Goal: Transaction & Acquisition: Obtain resource

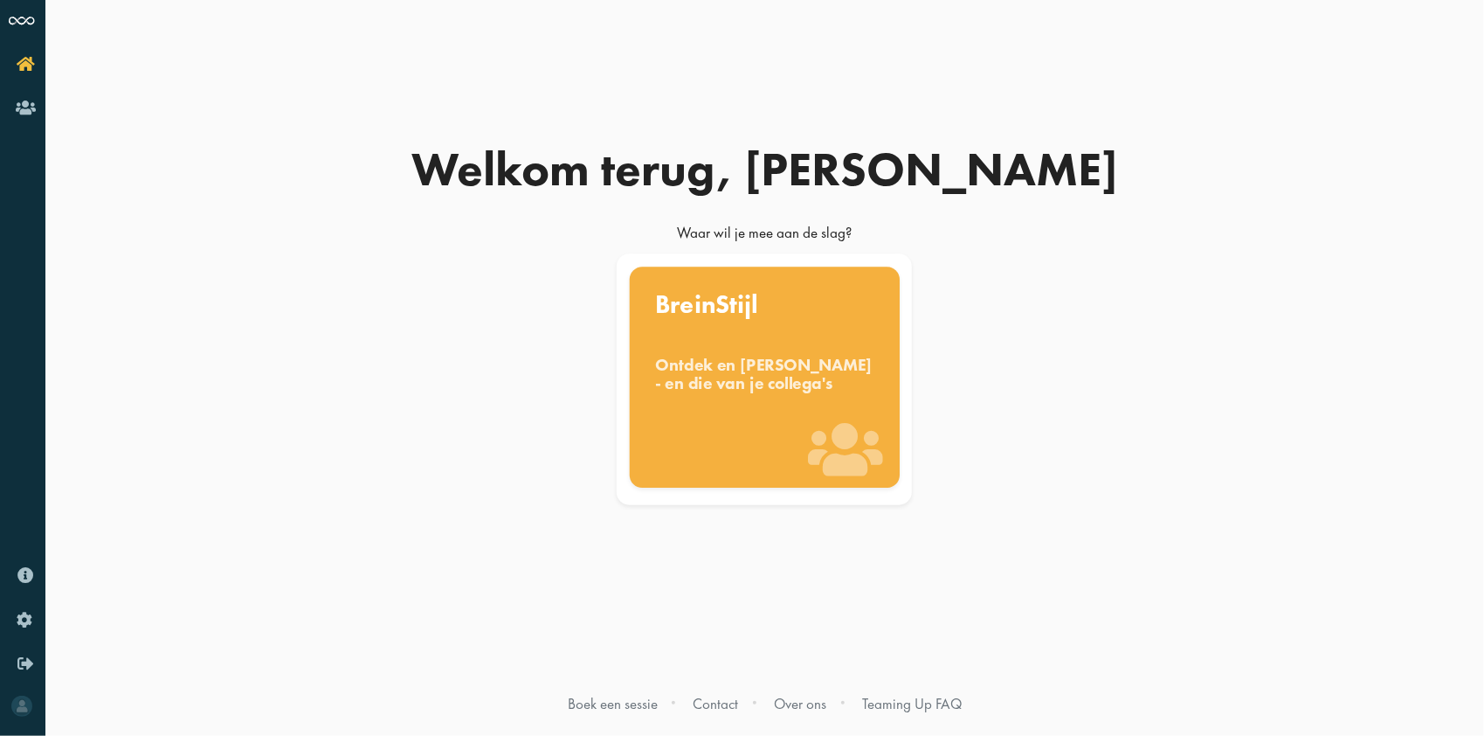
click at [737, 377] on div "Ontdek en benut jouw denkstijl - en die van je collega's" at bounding box center [764, 374] width 219 height 38
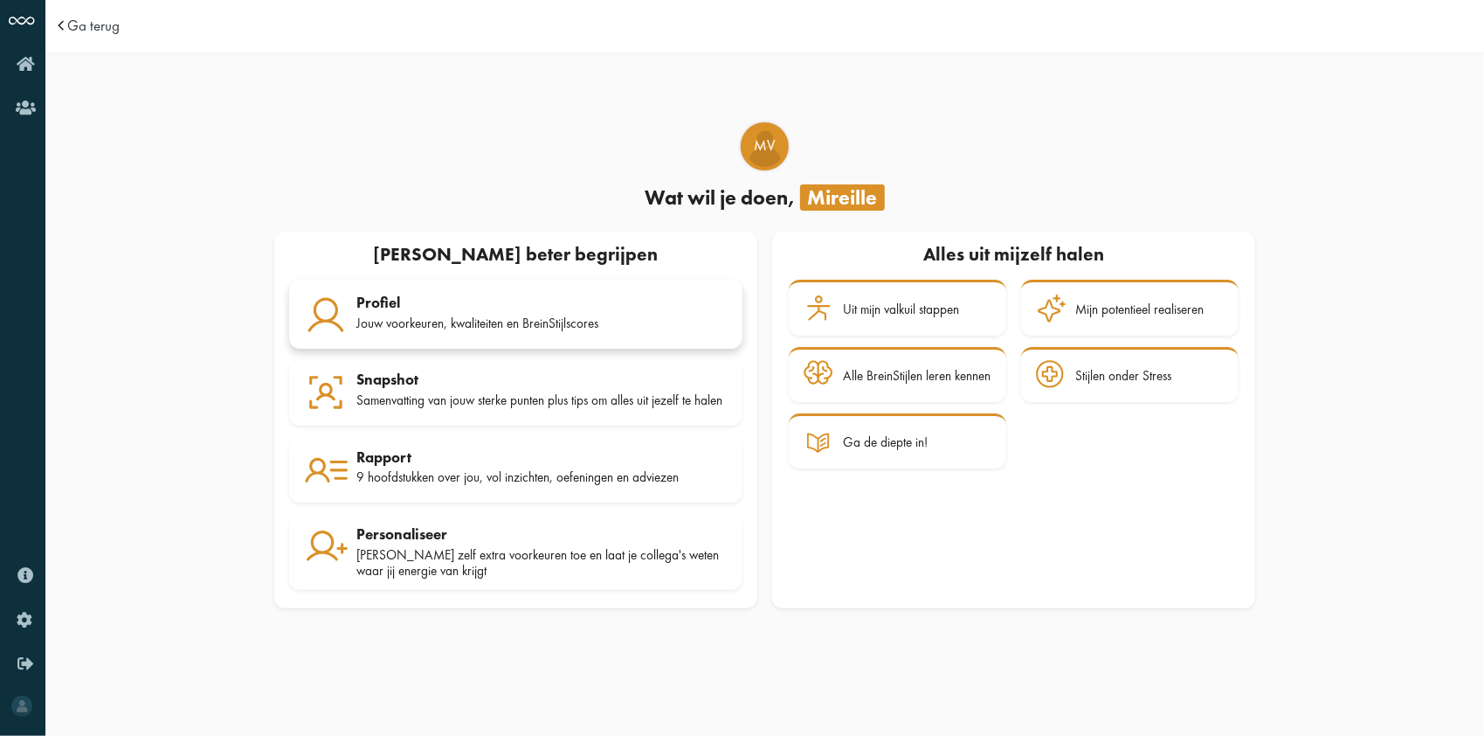
click at [407, 308] on div "Profiel Jouw voorkeuren, kwaliteiten en BreinStijlscores" at bounding box center [541, 316] width 371 height 44
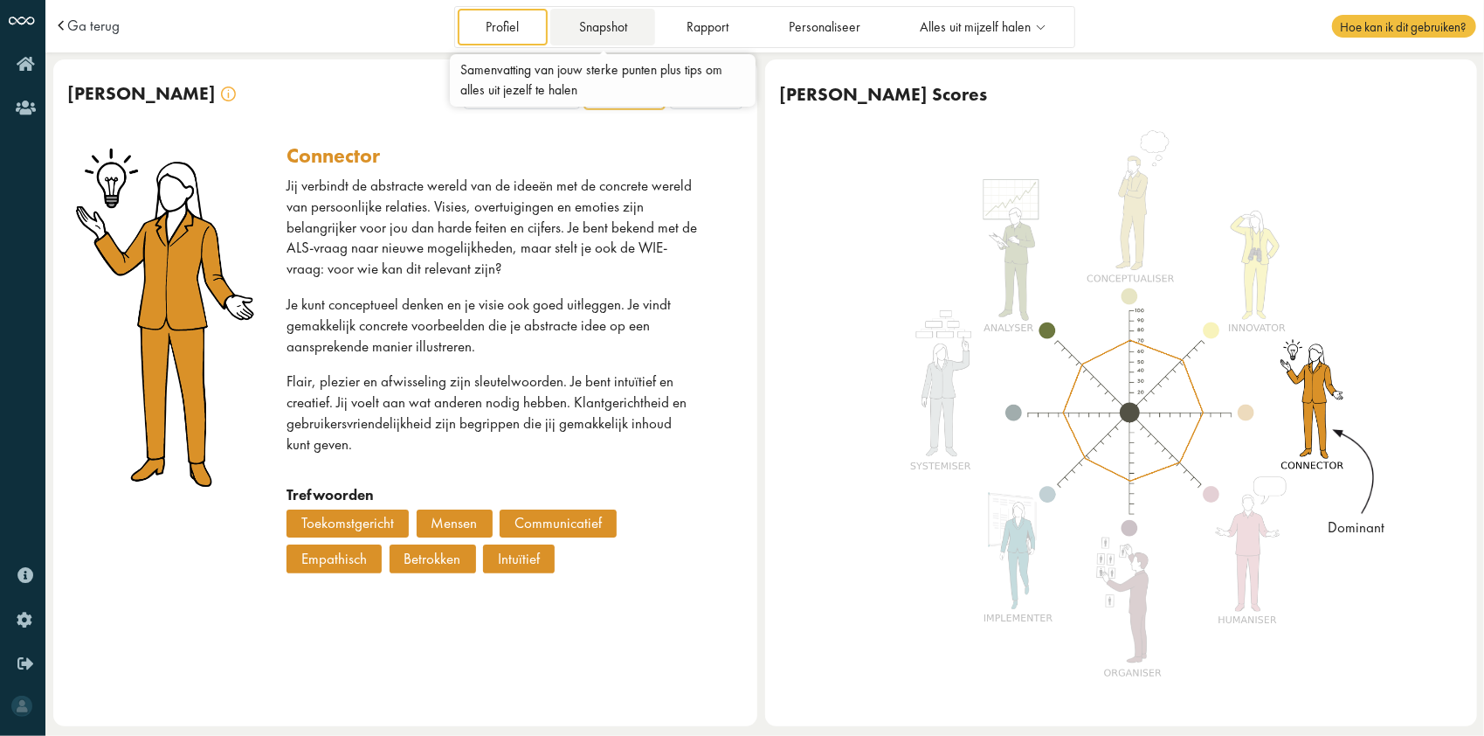
click at [600, 23] on link "Snapshot" at bounding box center [602, 27] width 105 height 36
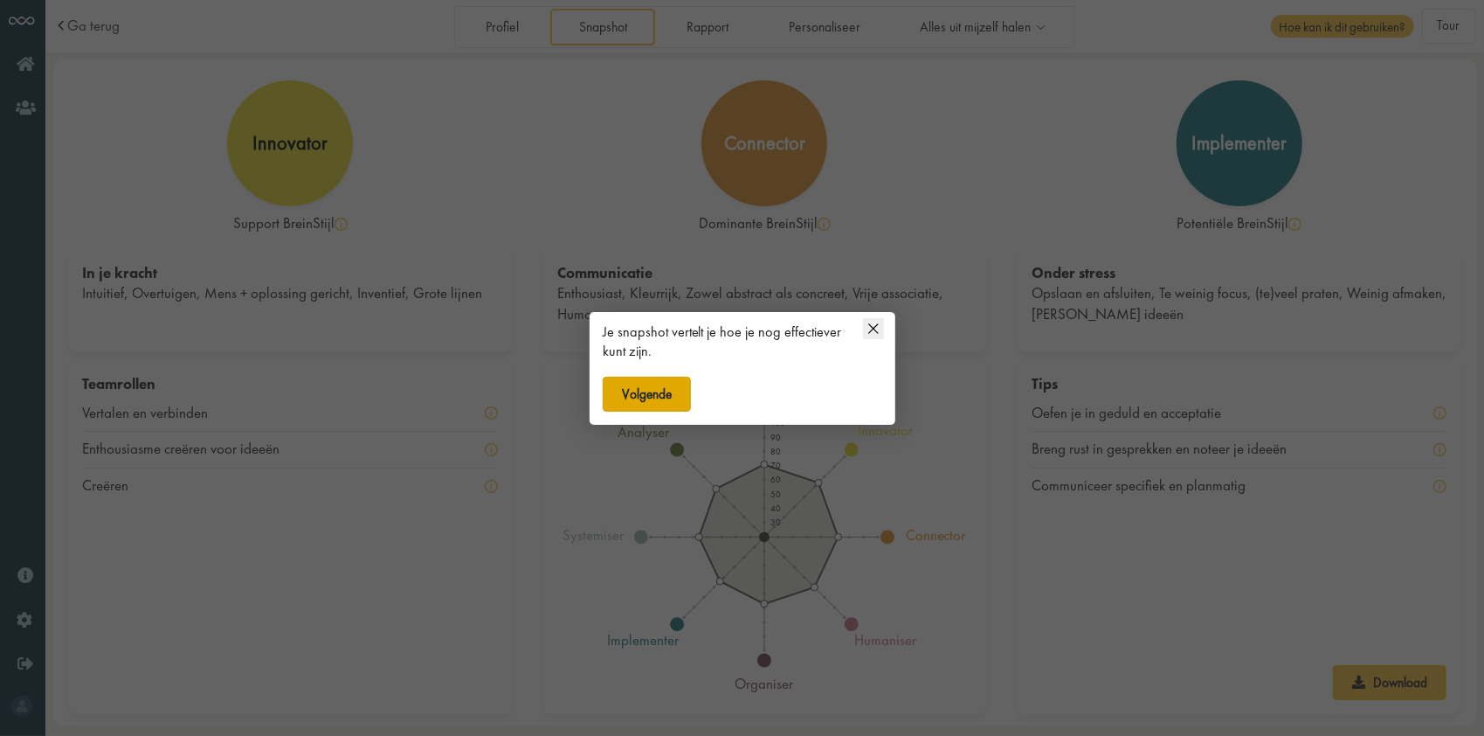
click at [652, 391] on button "Volgende" at bounding box center [647, 394] width 89 height 35
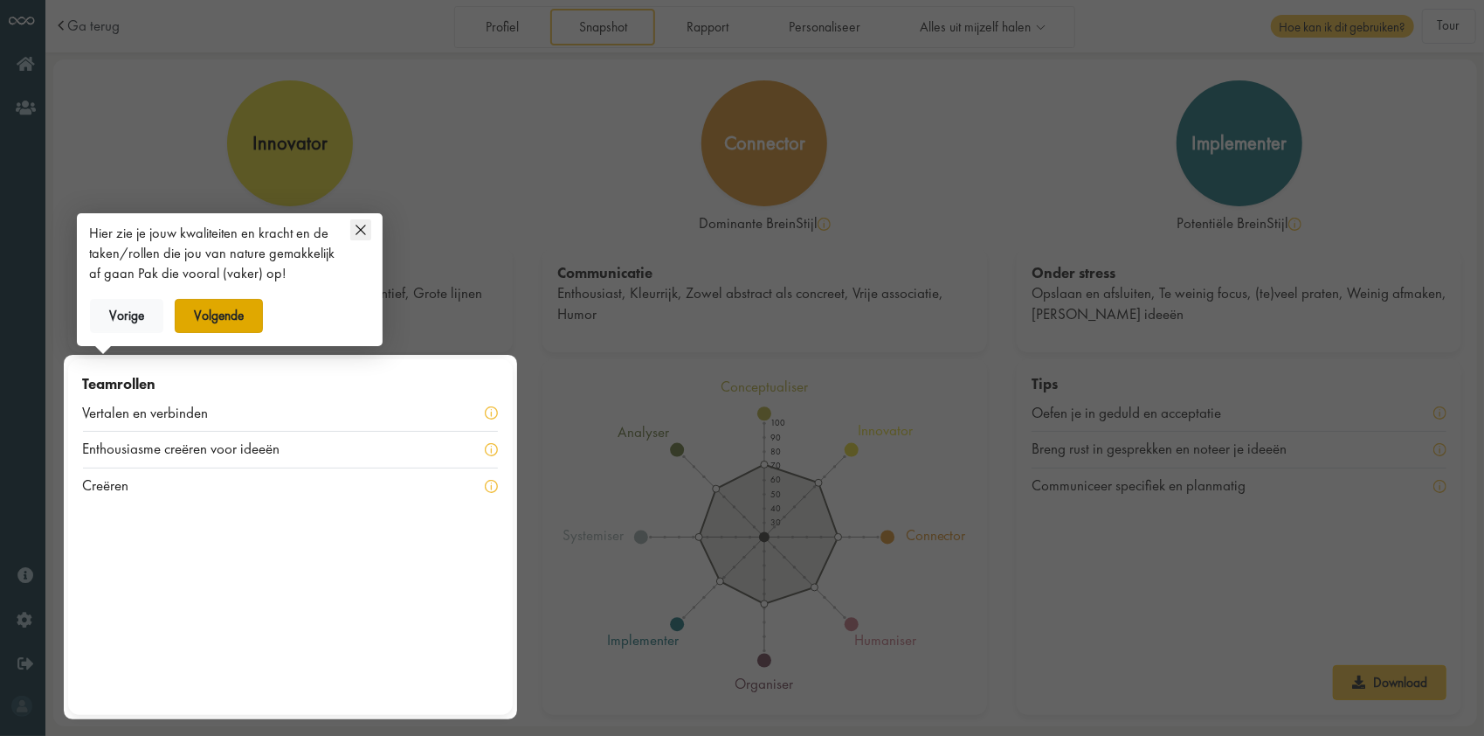
click at [232, 307] on button "Volgende" at bounding box center [219, 316] width 89 height 35
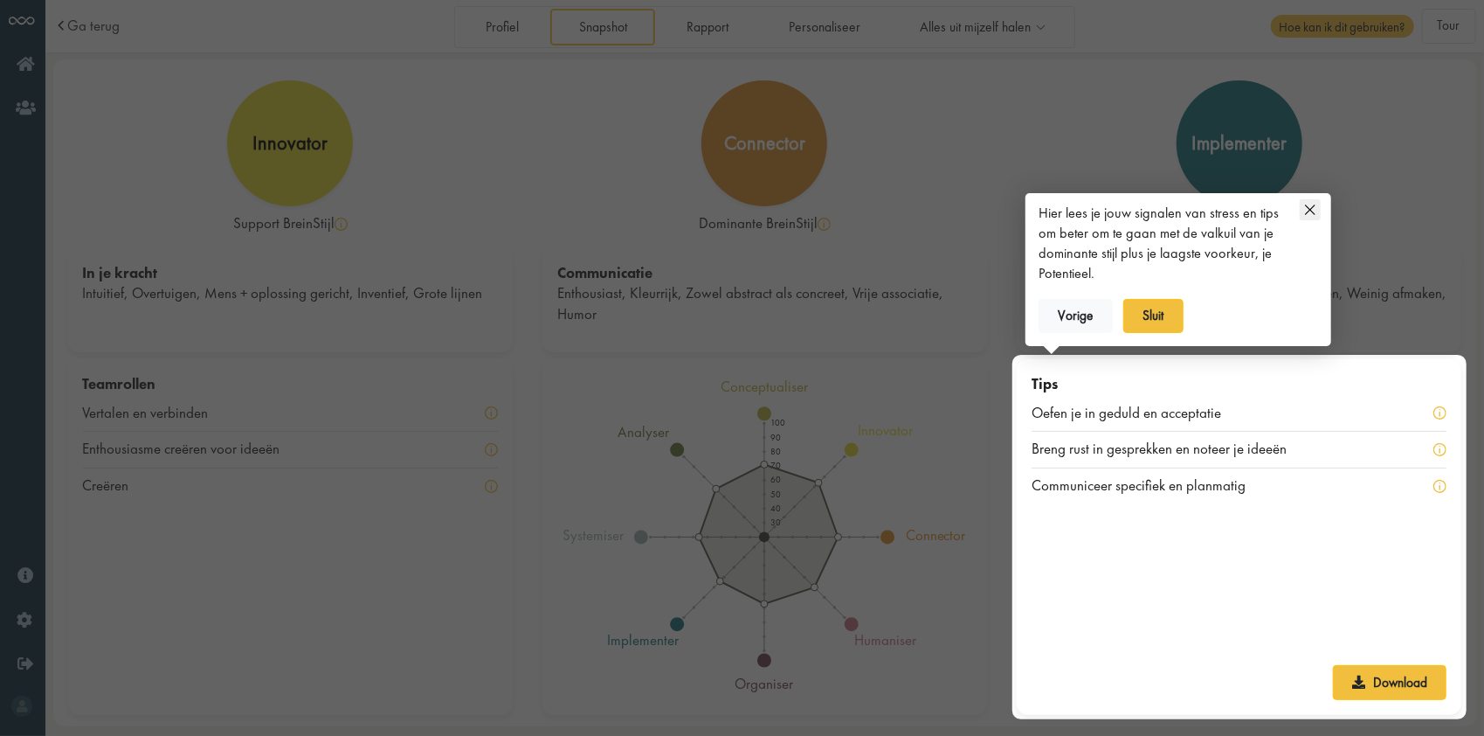
click at [1311, 210] on icon at bounding box center [1310, 209] width 21 height 21
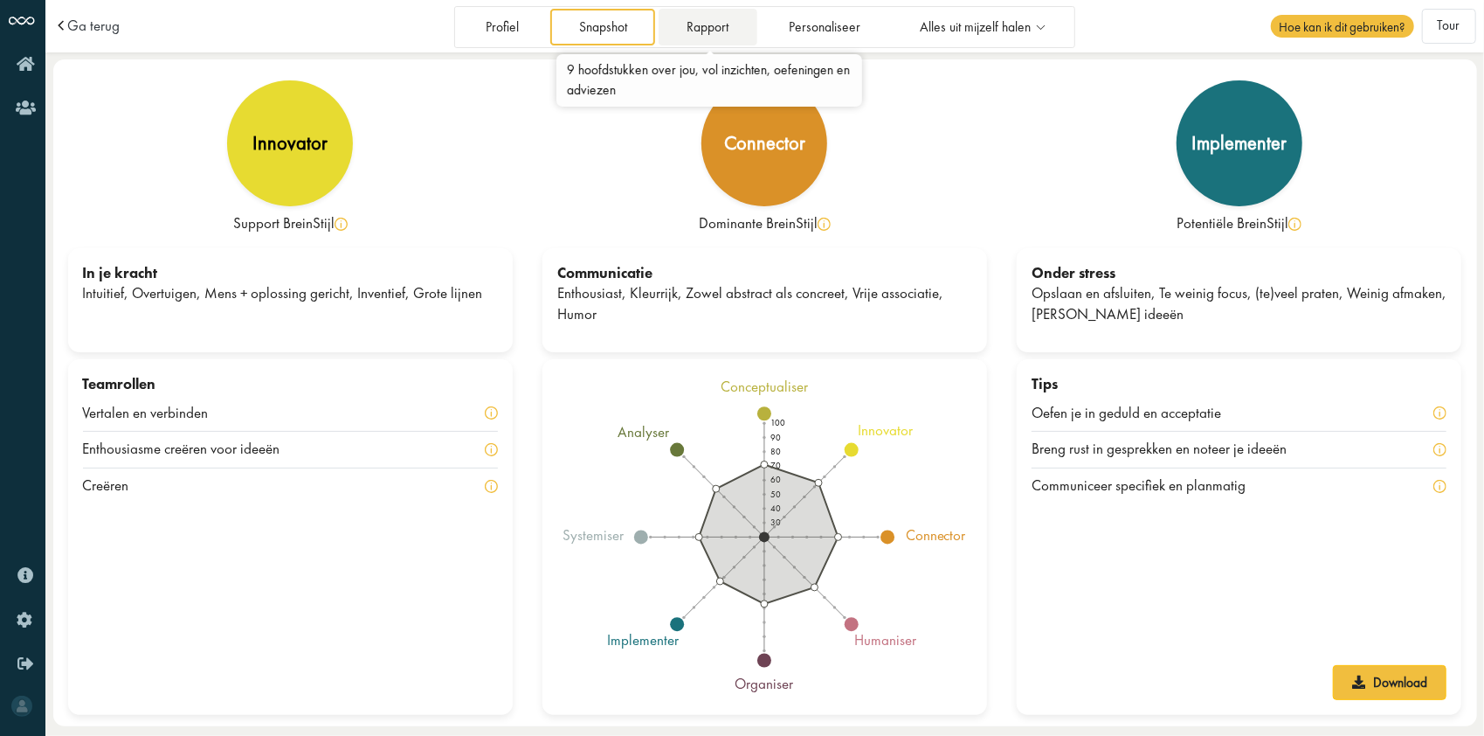
click at [702, 22] on link "Rapport" at bounding box center [708, 27] width 99 height 36
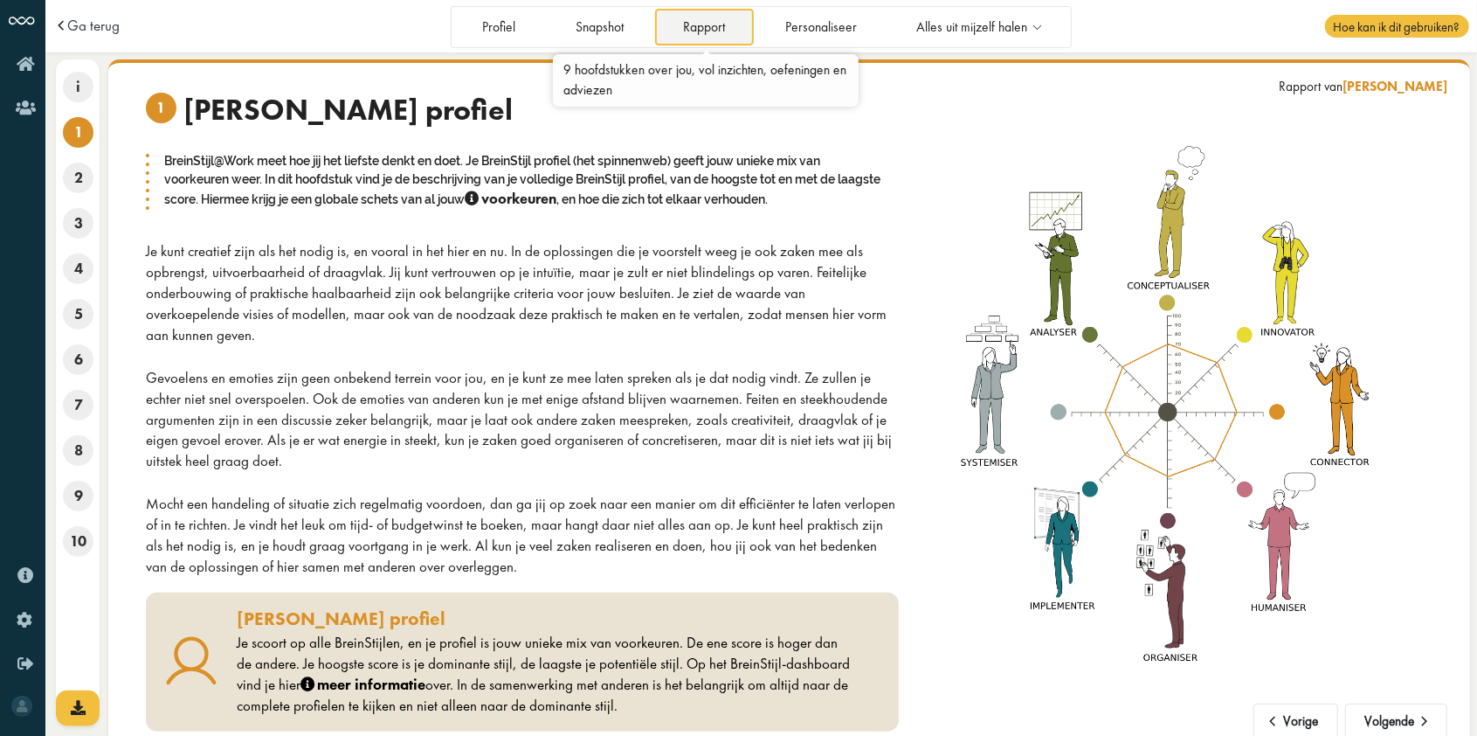
click at [702, 27] on link "Rapport" at bounding box center [704, 27] width 99 height 36
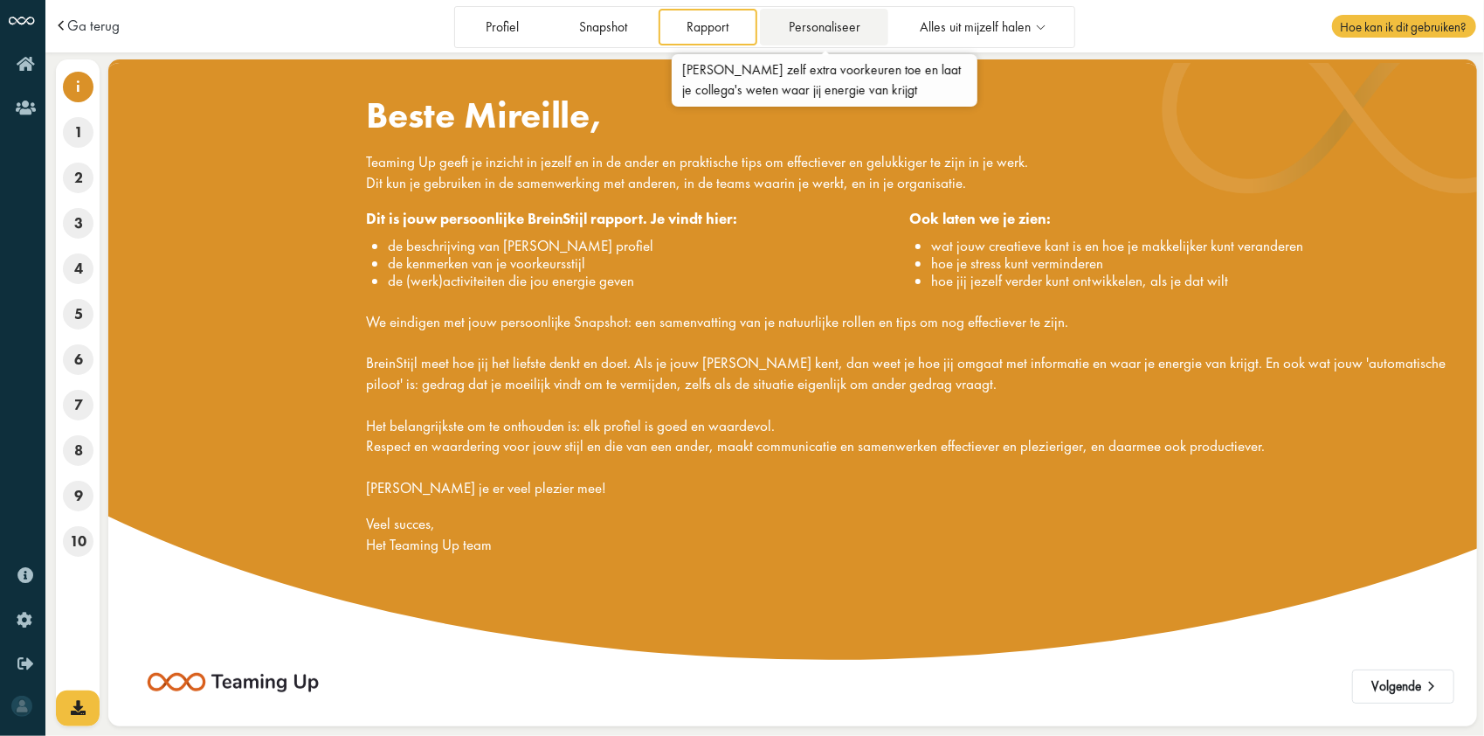
click at [830, 26] on link "Personaliseer" at bounding box center [824, 27] width 128 height 36
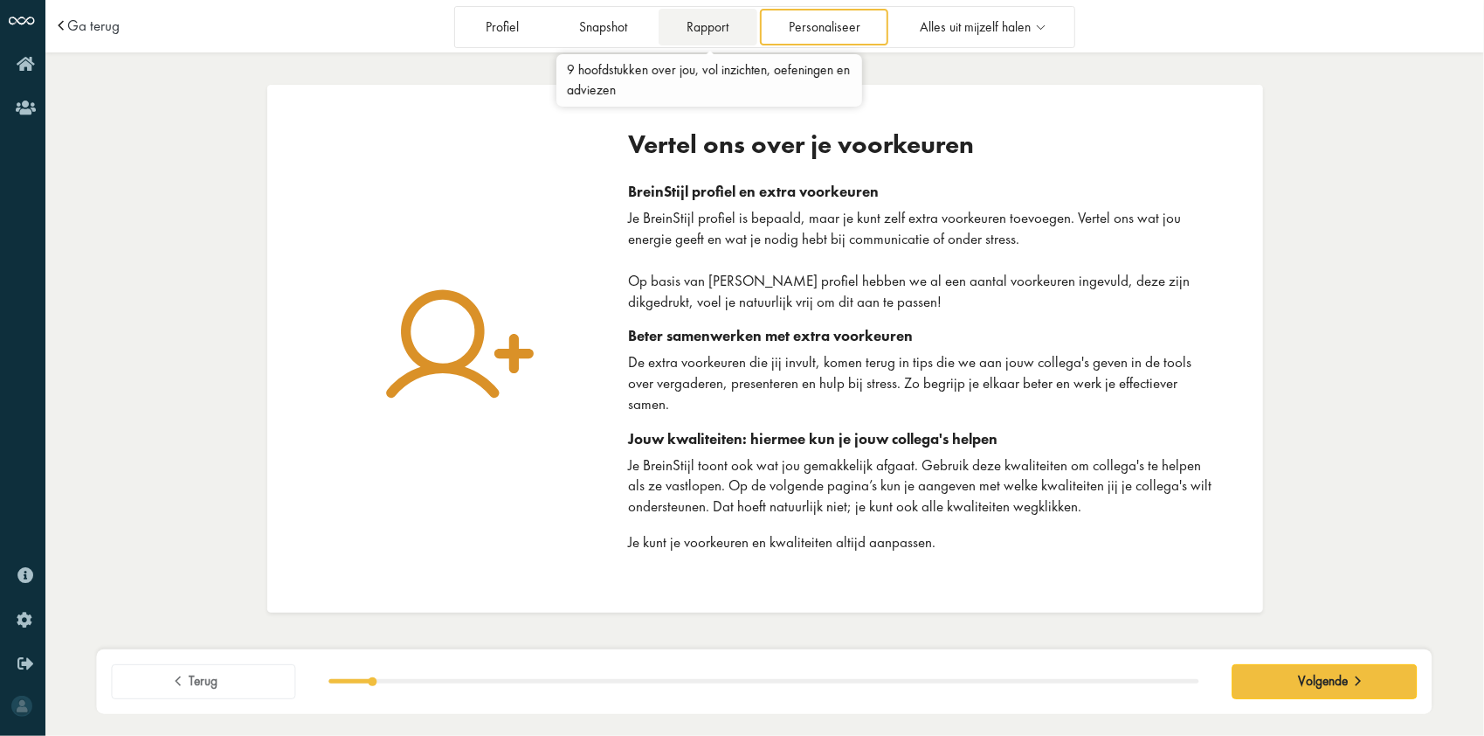
click at [715, 30] on link "Rapport" at bounding box center [708, 27] width 99 height 36
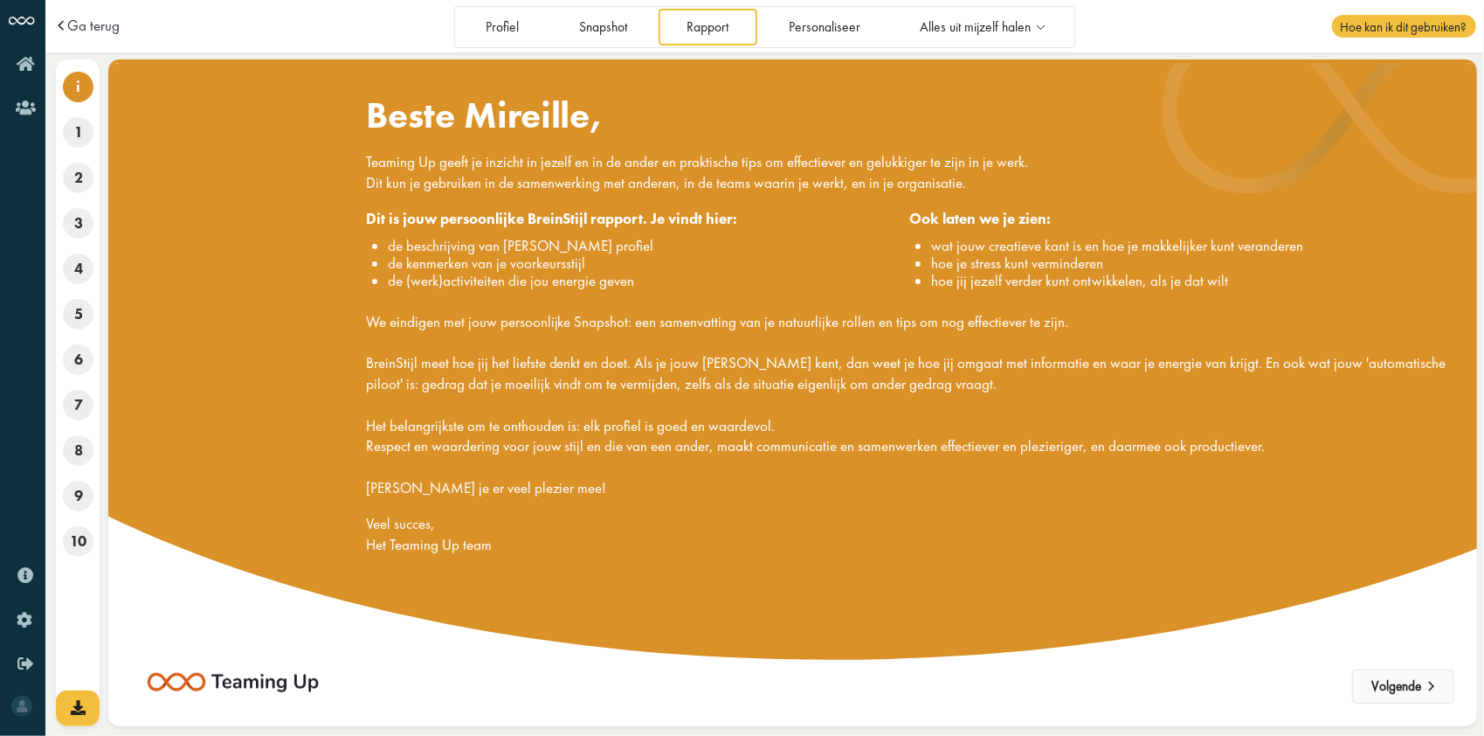
click at [1394, 691] on button "Volgende" at bounding box center [1403, 686] width 102 height 35
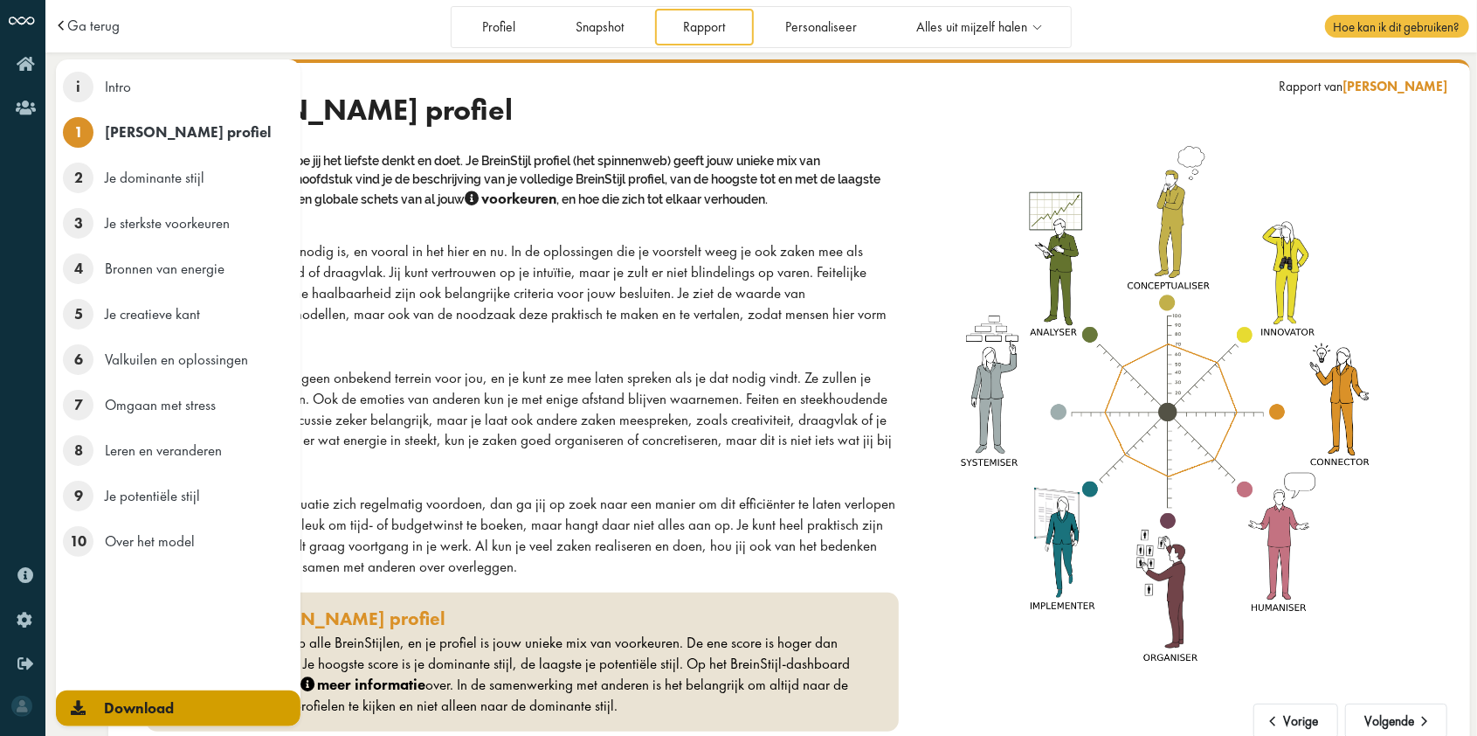
click at [79, 712] on icon at bounding box center [78, 707] width 15 height 15
click at [82, 704] on icon at bounding box center [78, 707] width 15 height 15
click at [141, 701] on span "Download" at bounding box center [139, 707] width 70 height 19
